Goal: Information Seeking & Learning: Learn about a topic

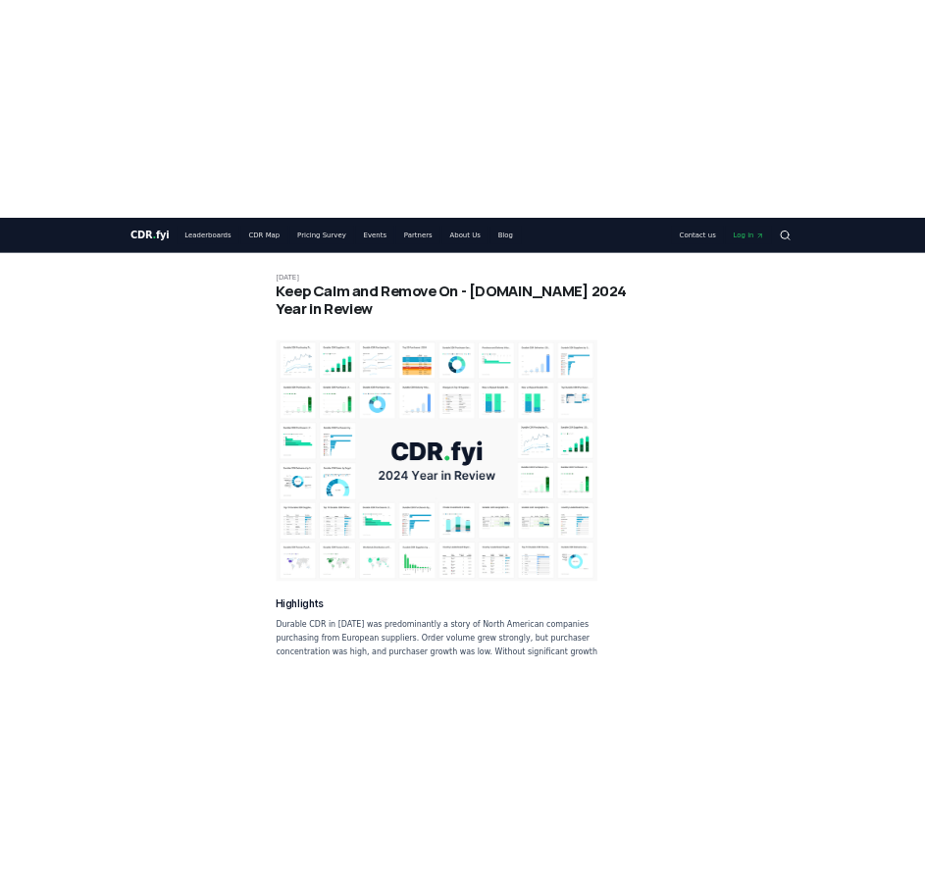
scroll to position [10675, 0]
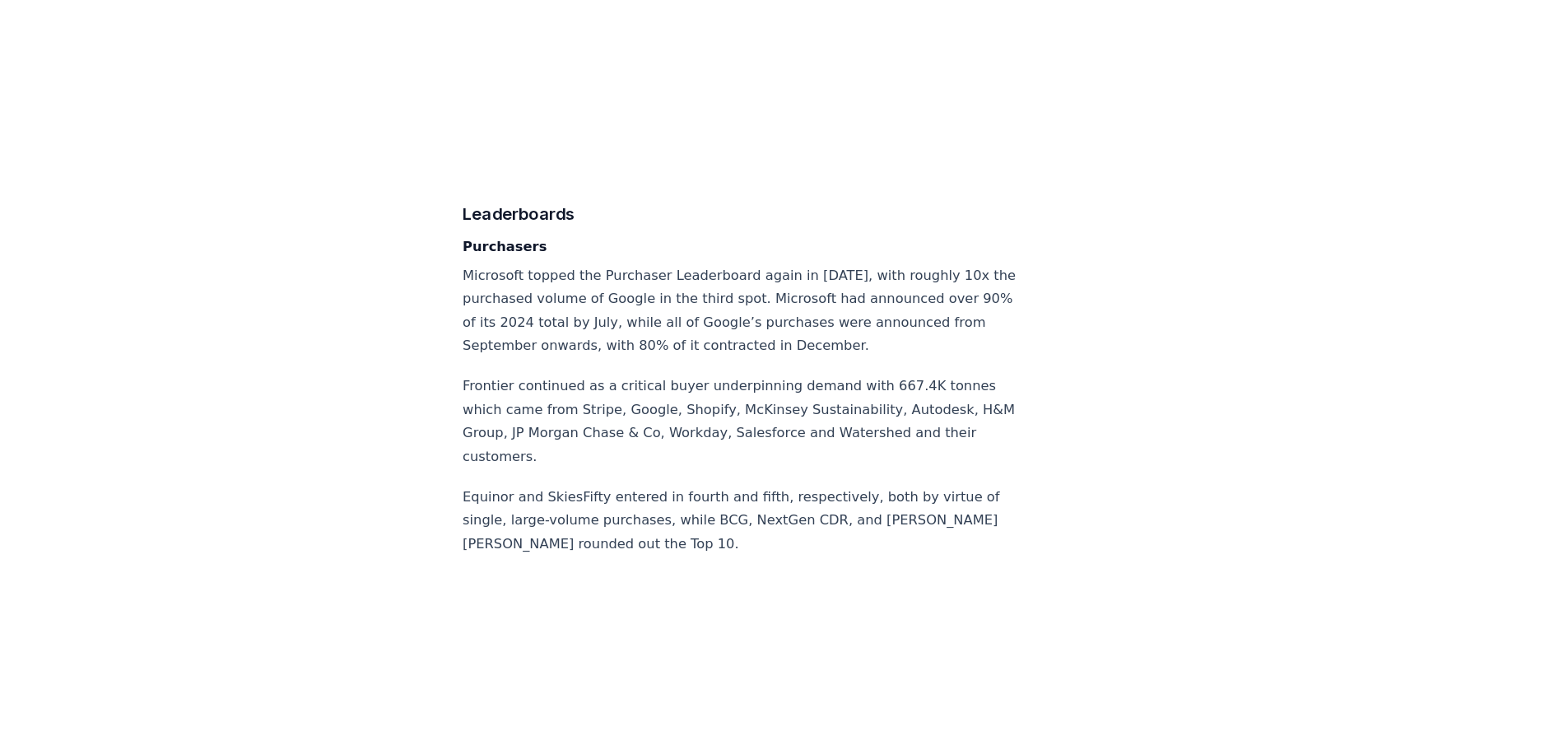
scroll to position [9712, 0]
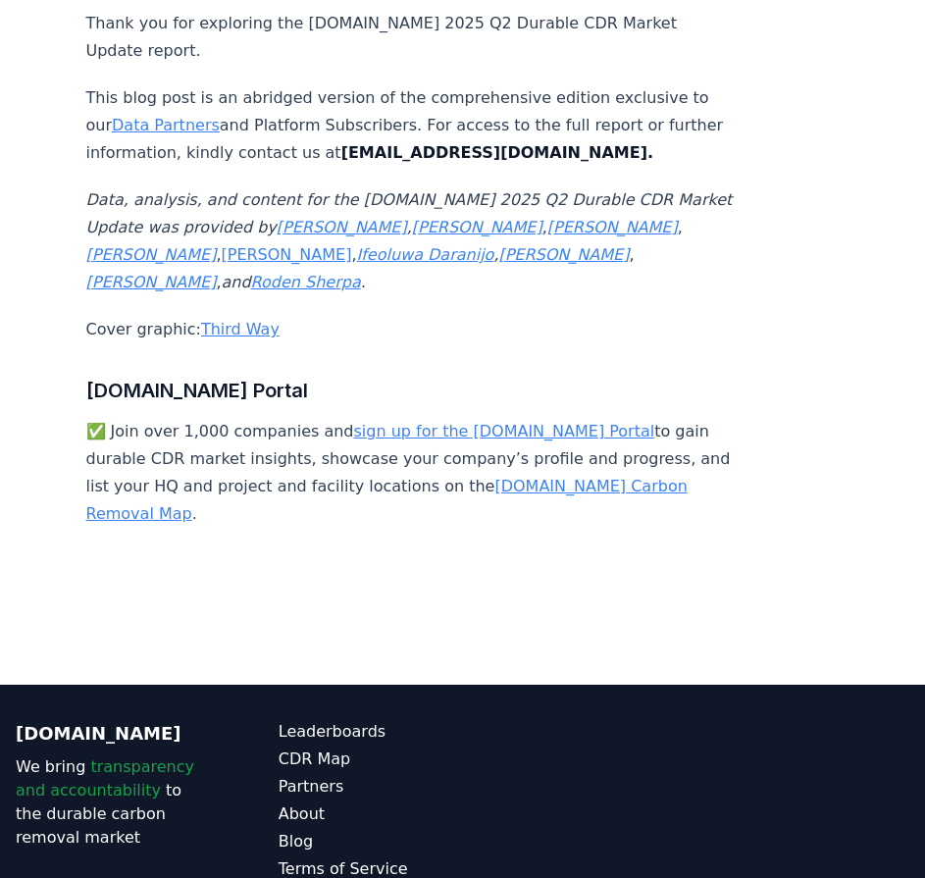
scroll to position [13147, 0]
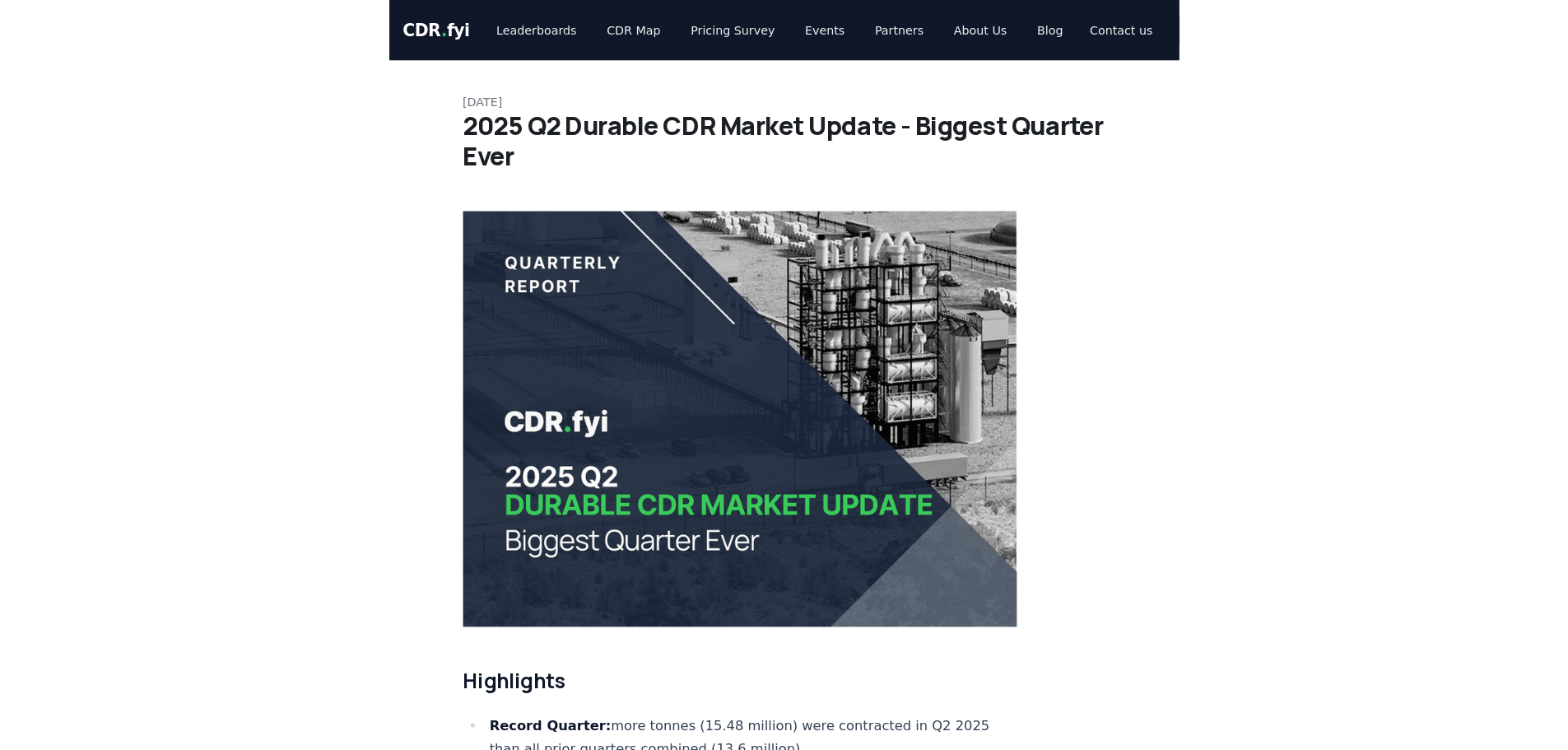
scroll to position [3210, 0]
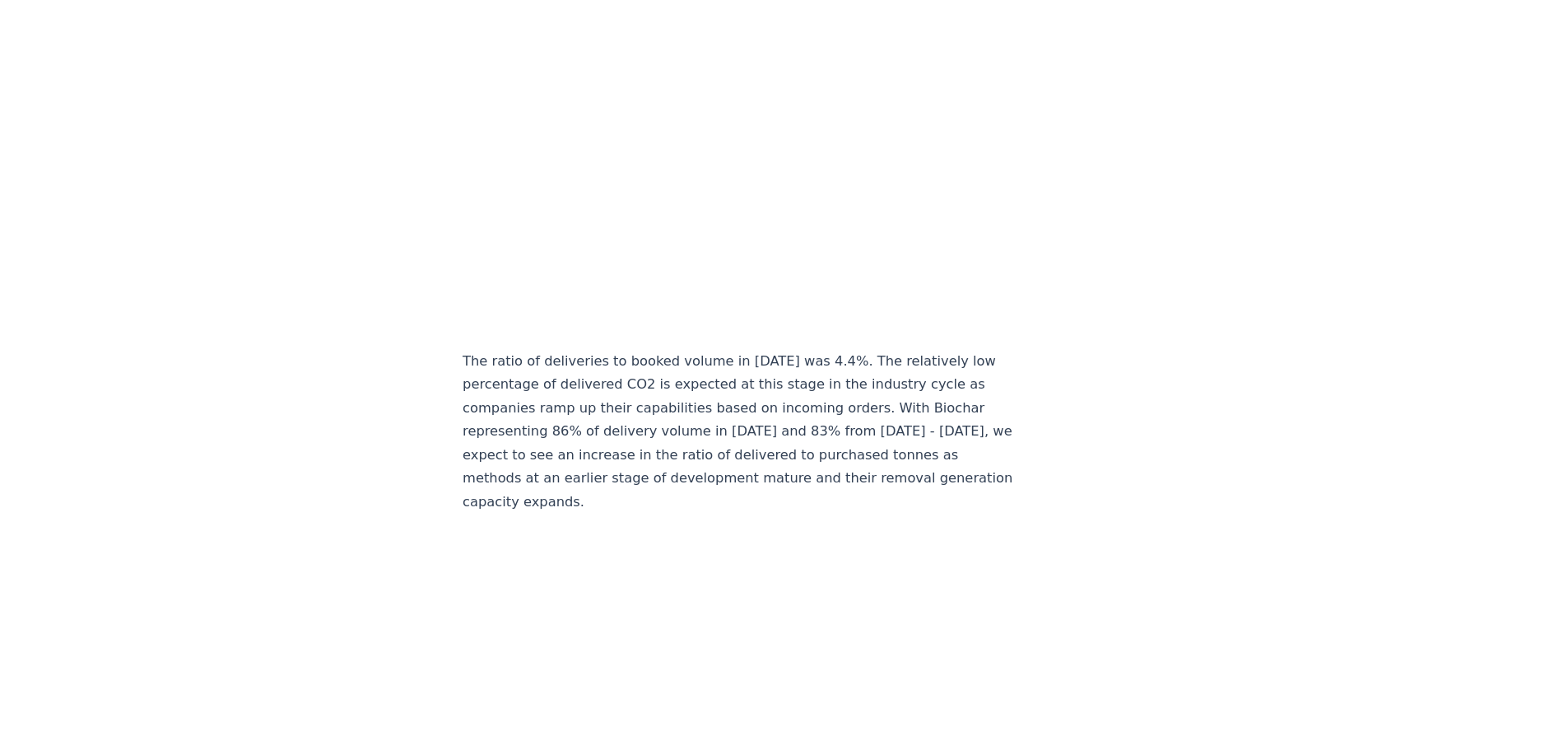
scroll to position [8889, 0]
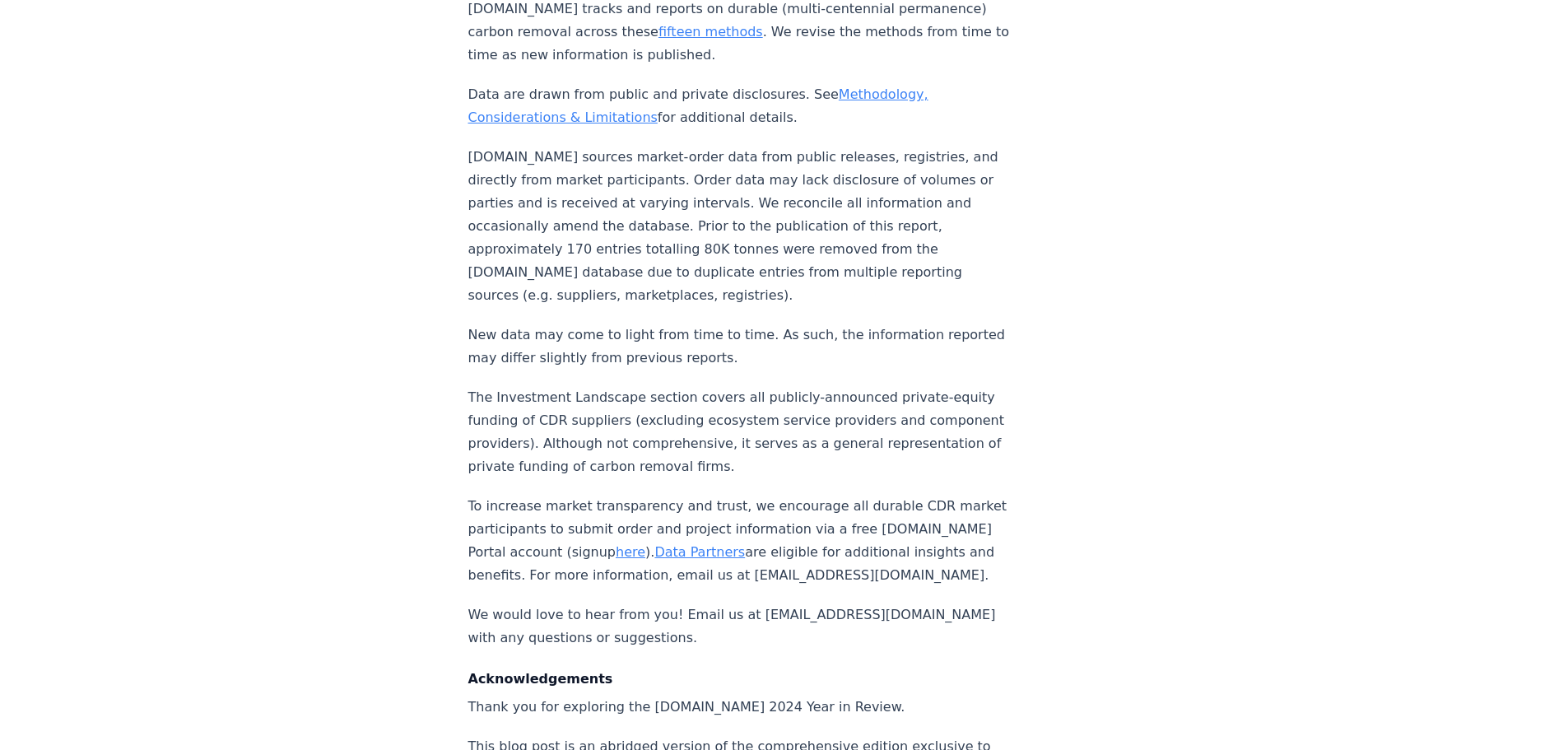
scroll to position [17289, 0]
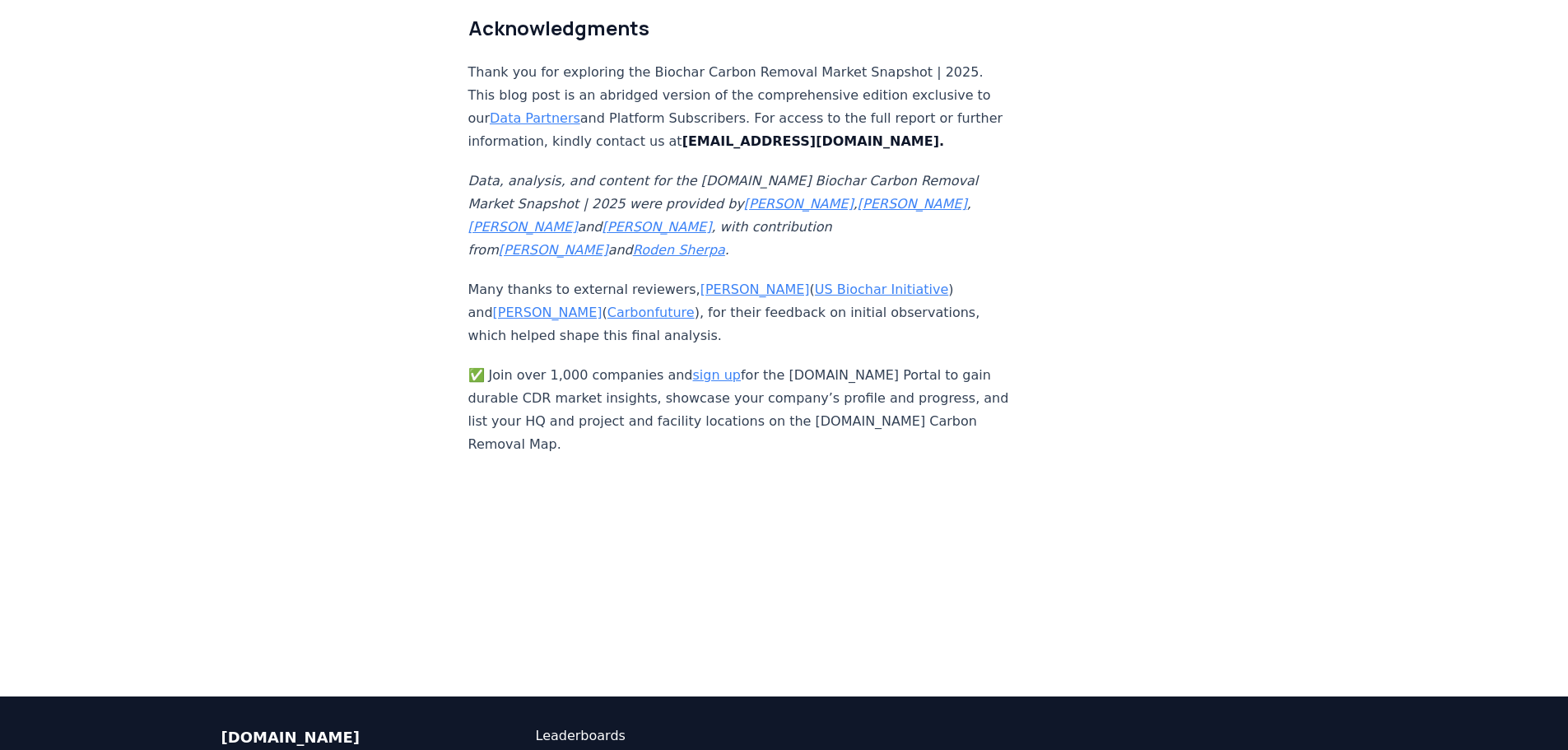
scroll to position [11133, 0]
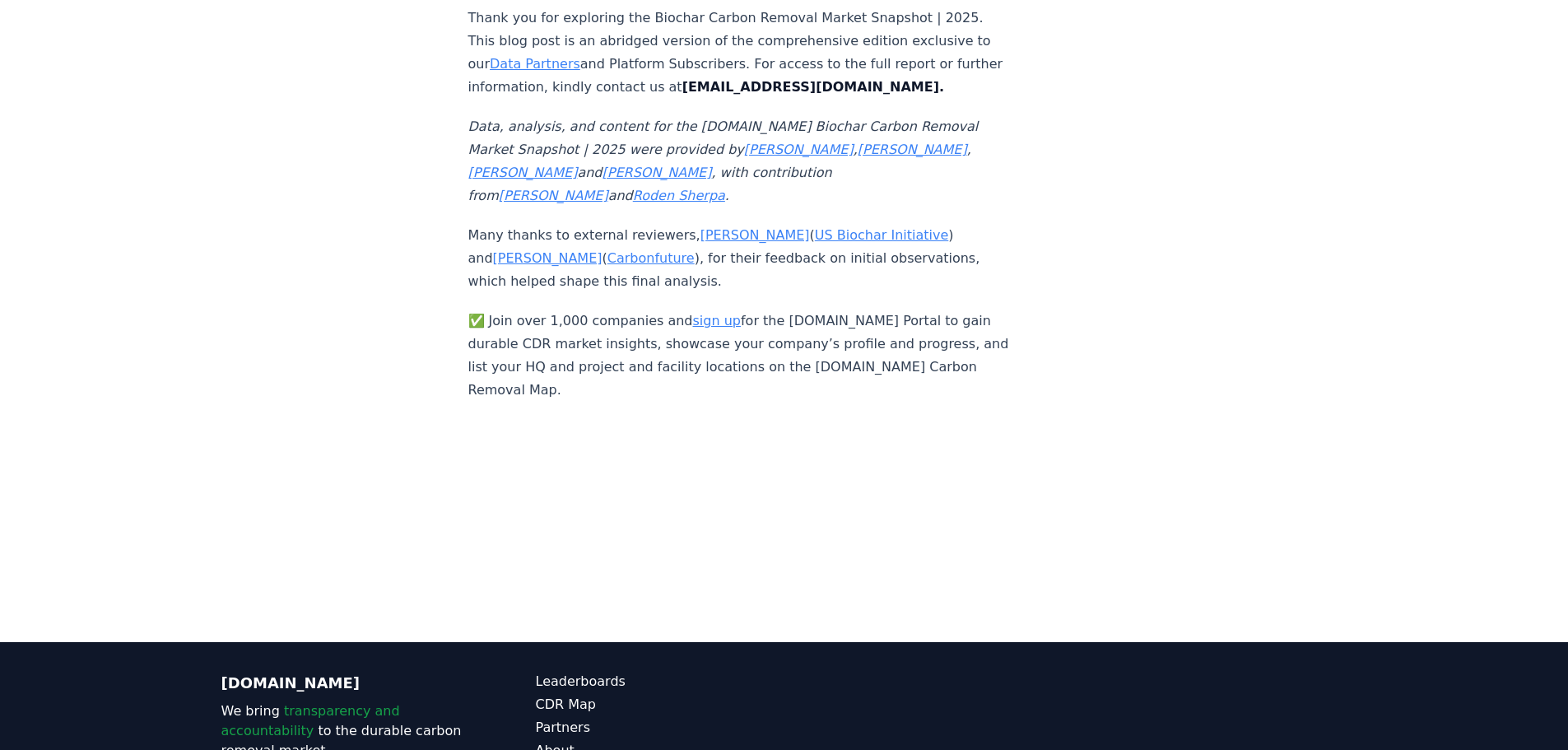
scroll to position [11133, 0]
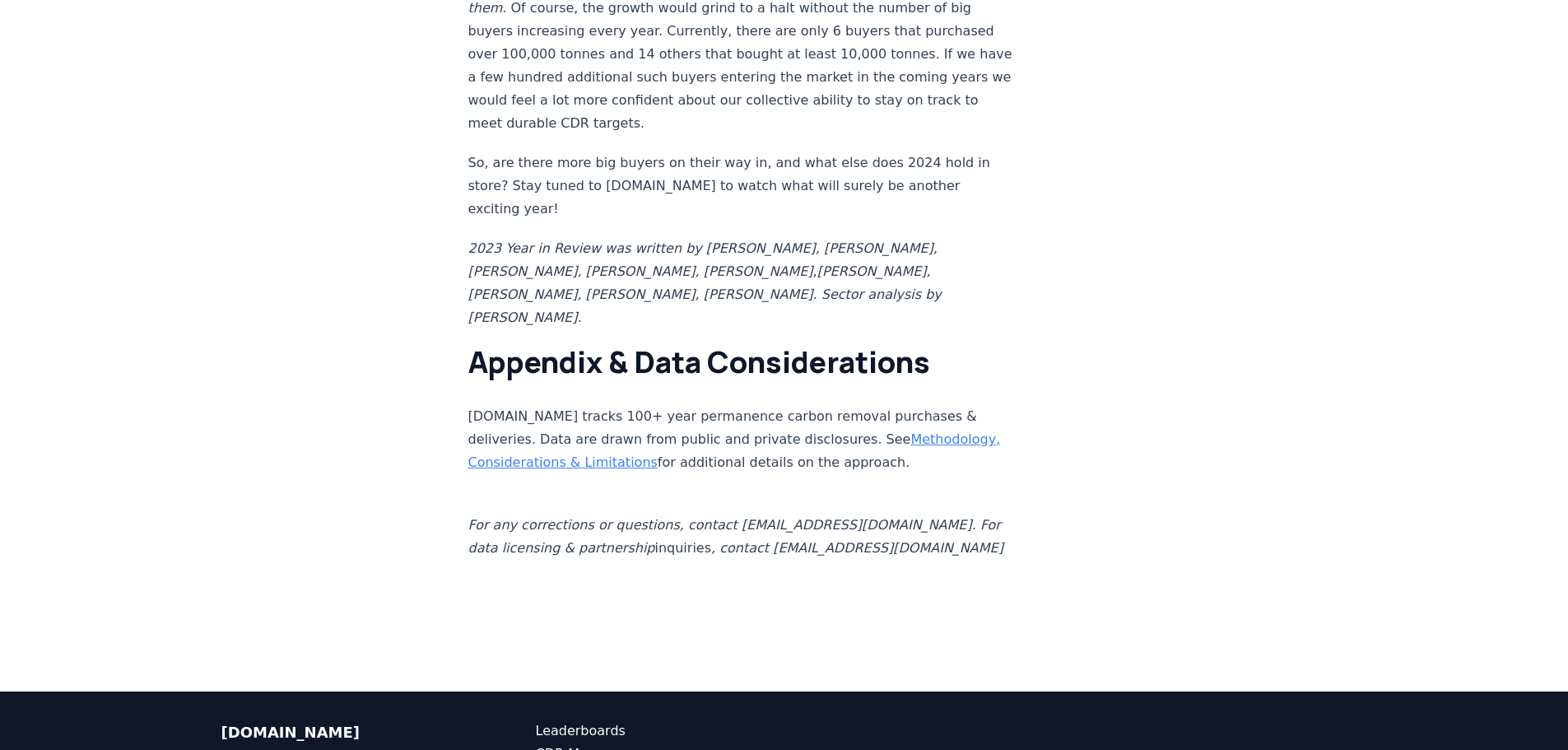
scroll to position [15803, 0]
